Goal: Transaction & Acquisition: Purchase product/service

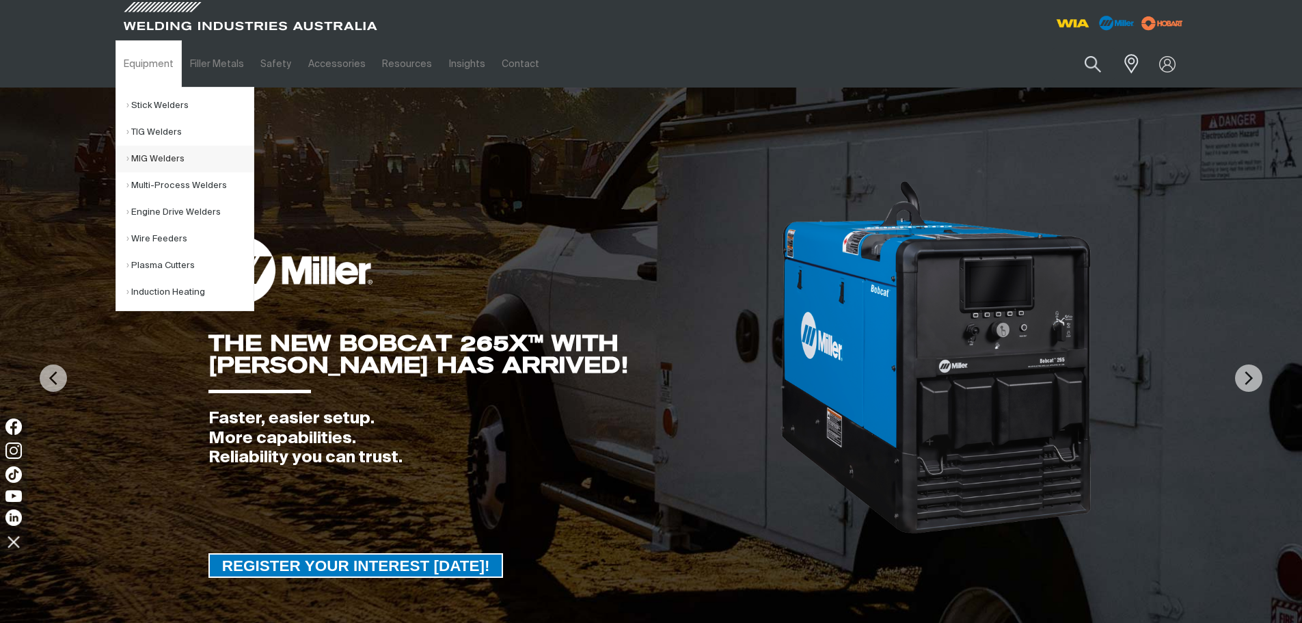
click at [175, 156] on link "MIG Welders" at bounding box center [189, 159] width 127 height 27
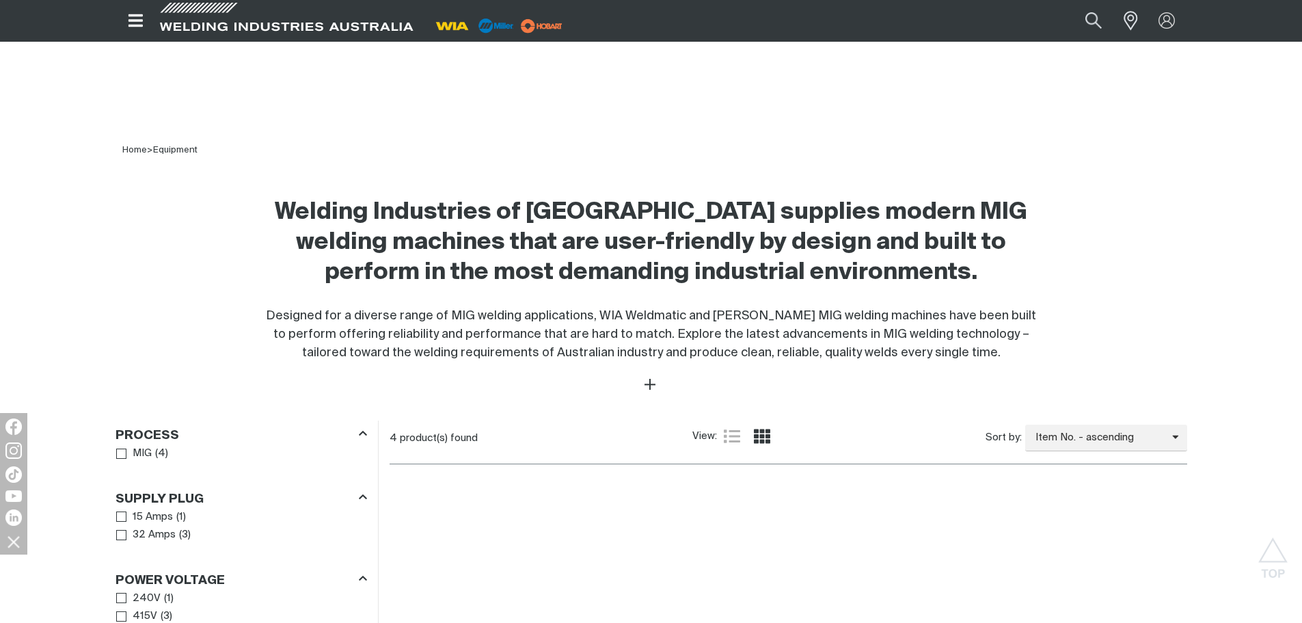
scroll to position [205, 0]
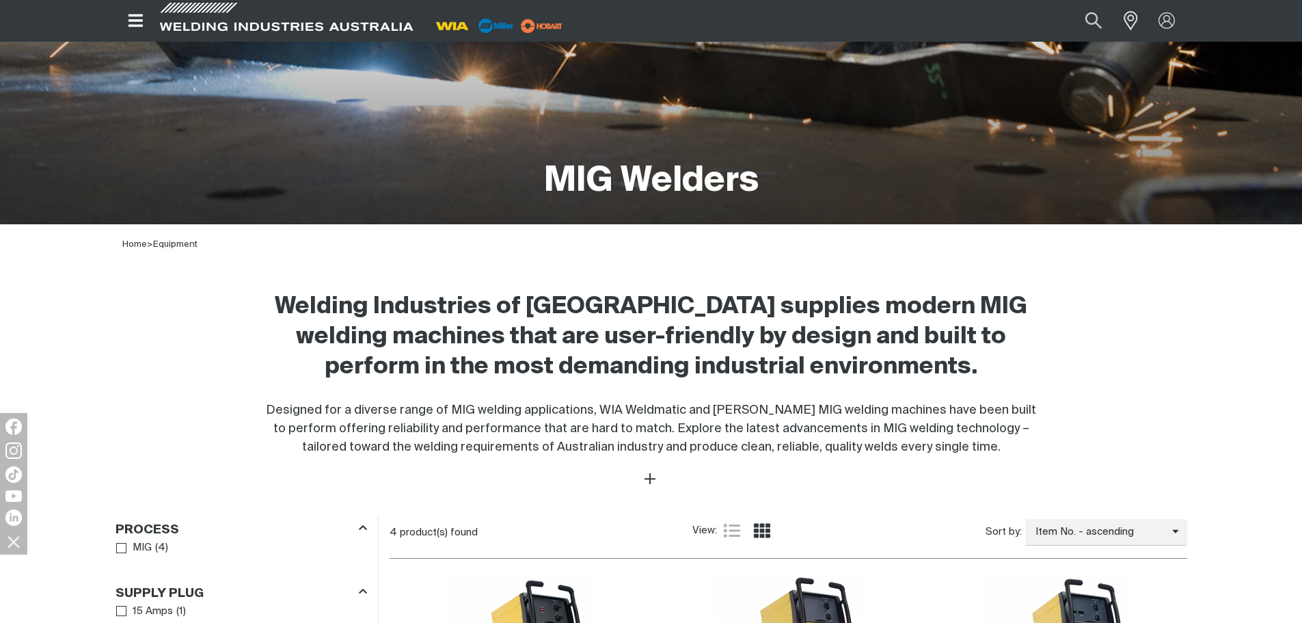
click at [128, 15] on icon "Open top menu" at bounding box center [136, 20] width 20 height 16
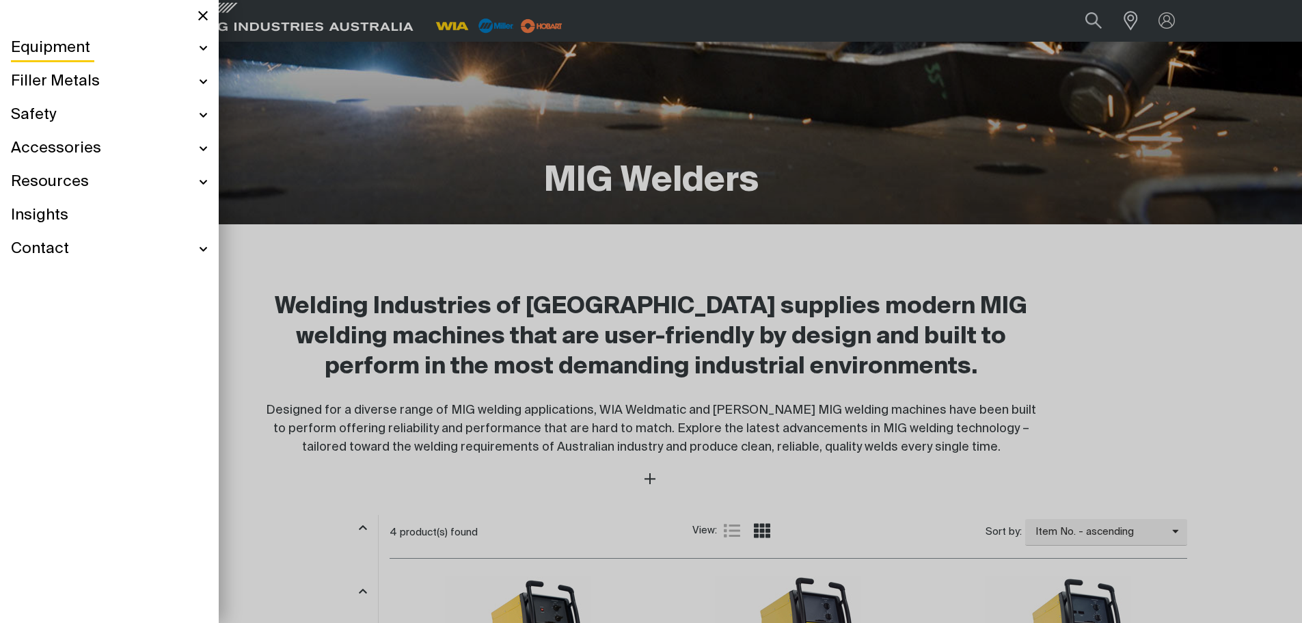
scroll to position [200, 0]
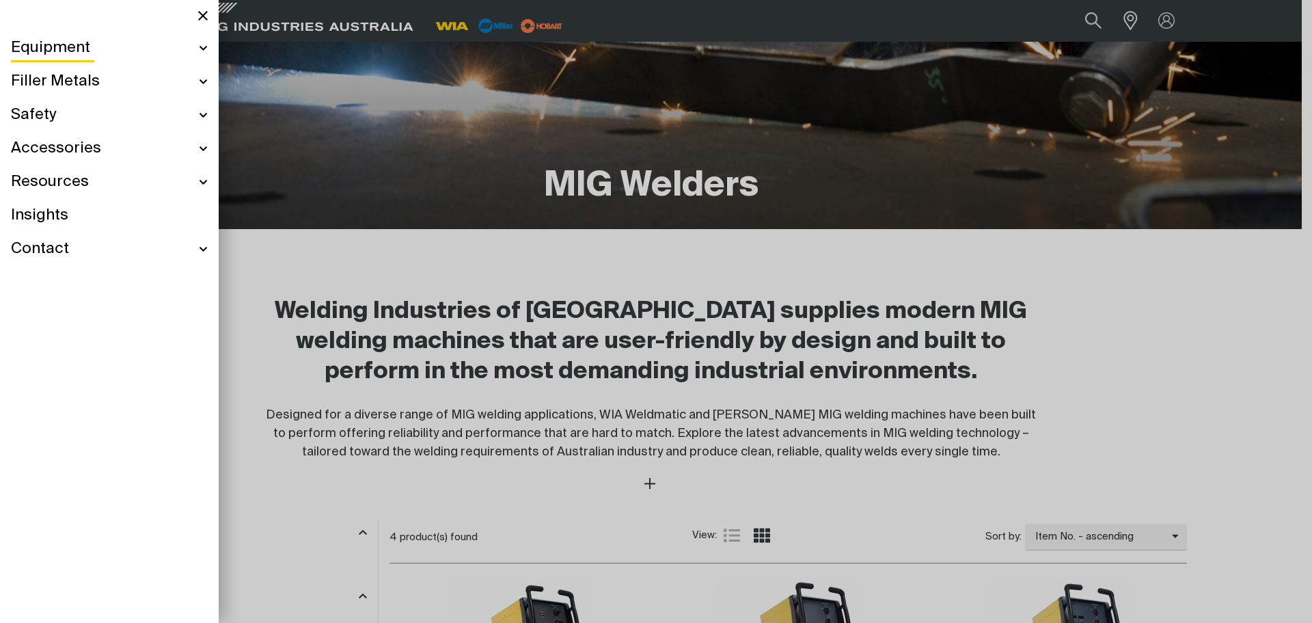
click at [411, 292] on div at bounding box center [656, 311] width 1312 height 623
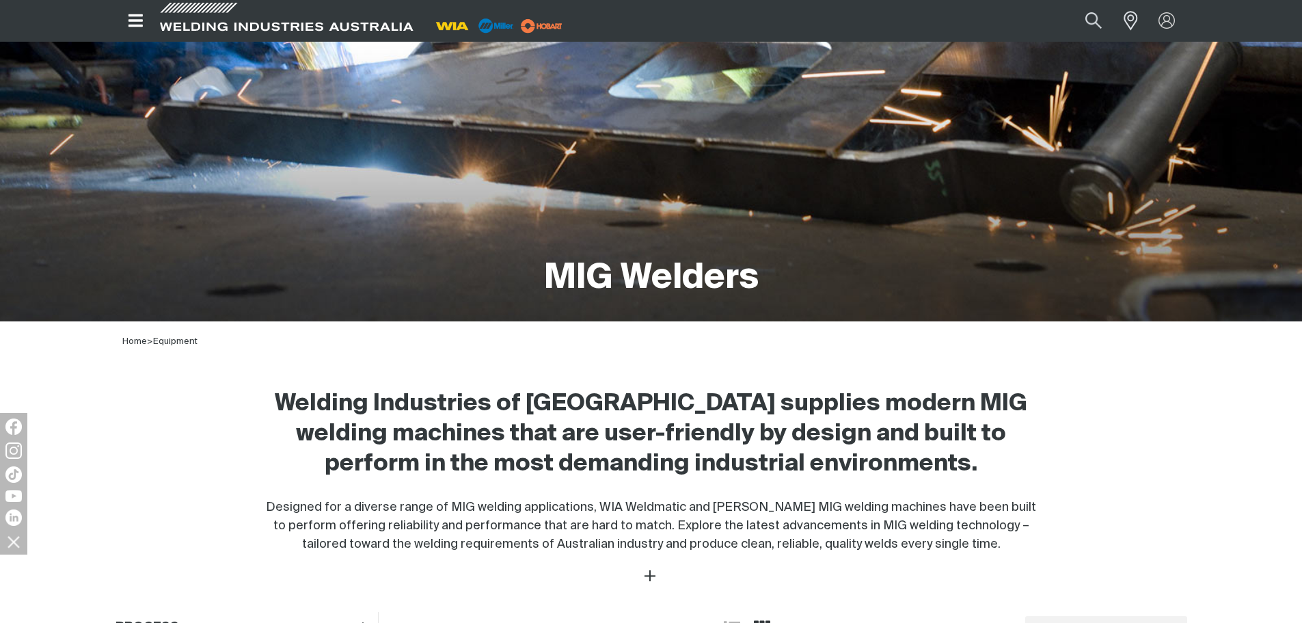
scroll to position [0, 0]
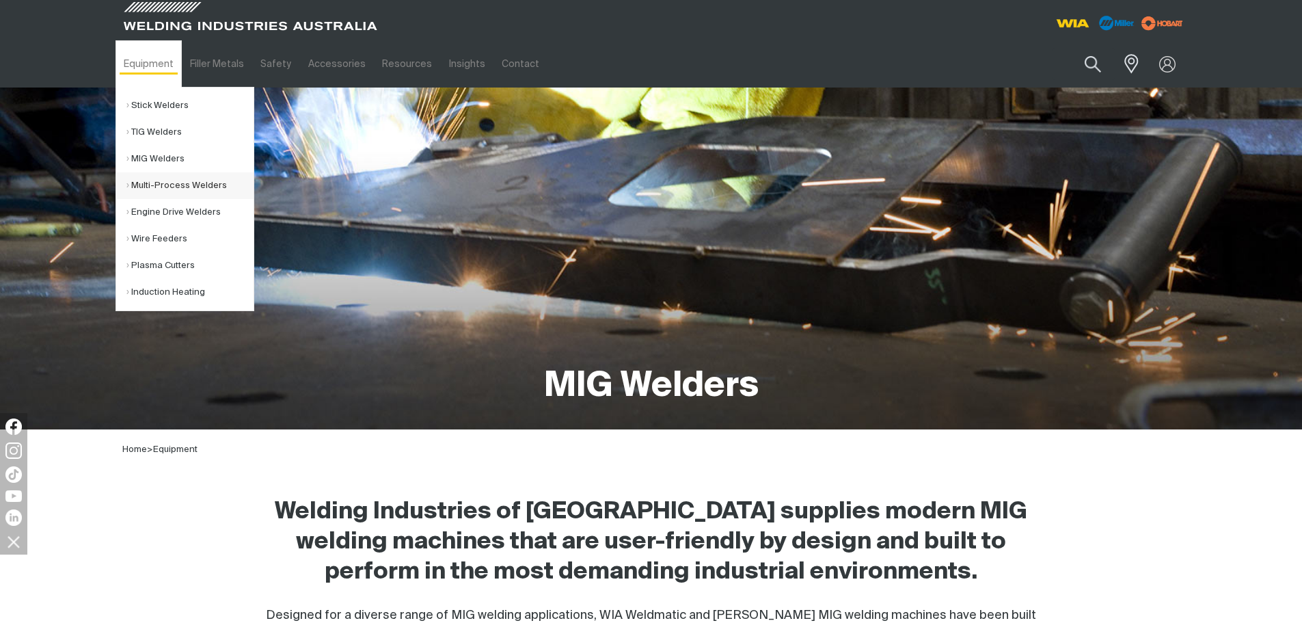
click at [187, 184] on link "Multi-Process Welders" at bounding box center [189, 185] width 127 height 27
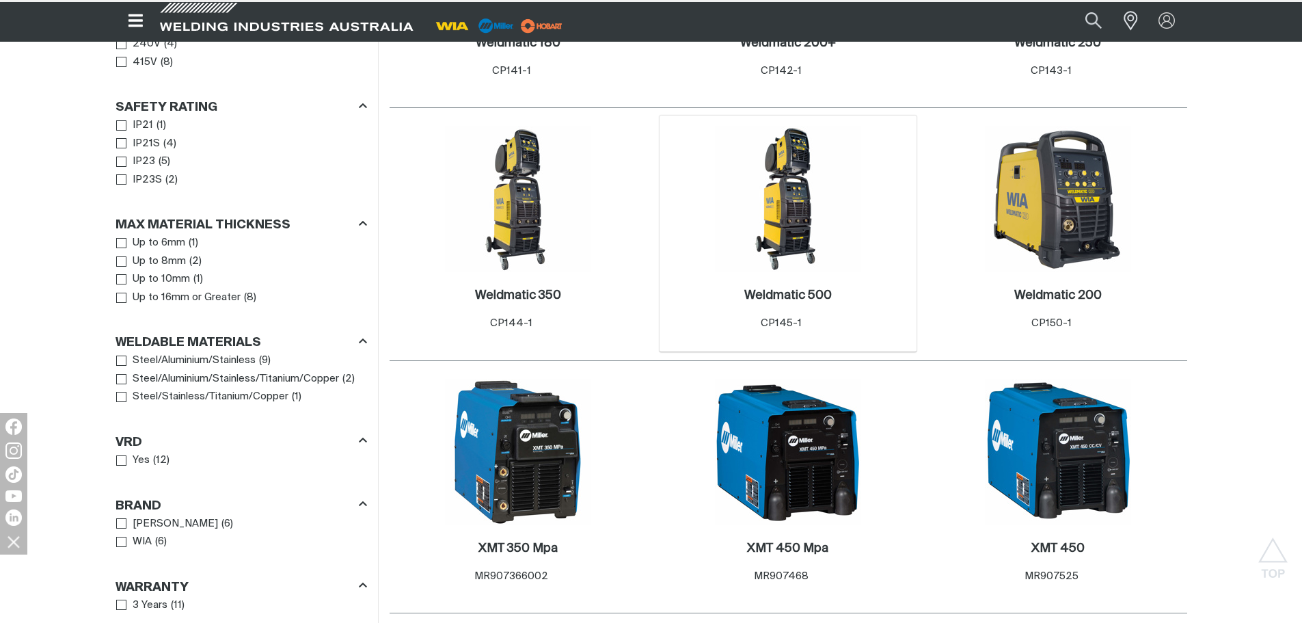
scroll to position [888, 0]
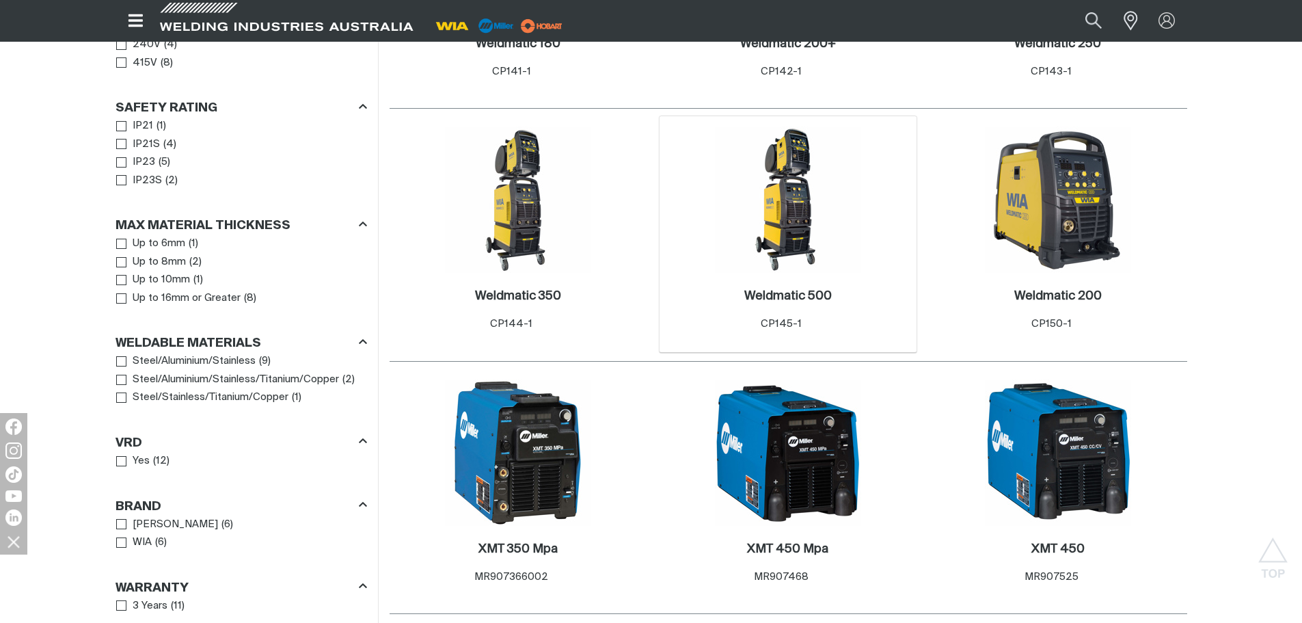
click at [811, 190] on img at bounding box center [788, 199] width 146 height 146
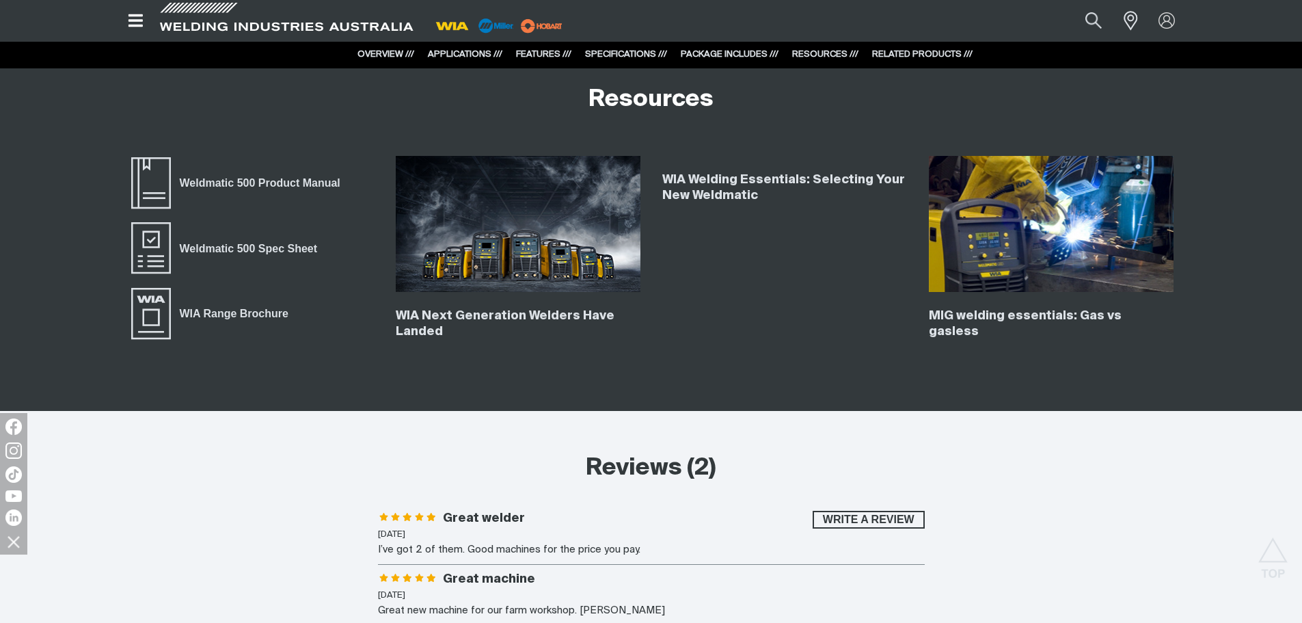
scroll to position [4920, 0]
